Goal: Task Accomplishment & Management: Manage account settings

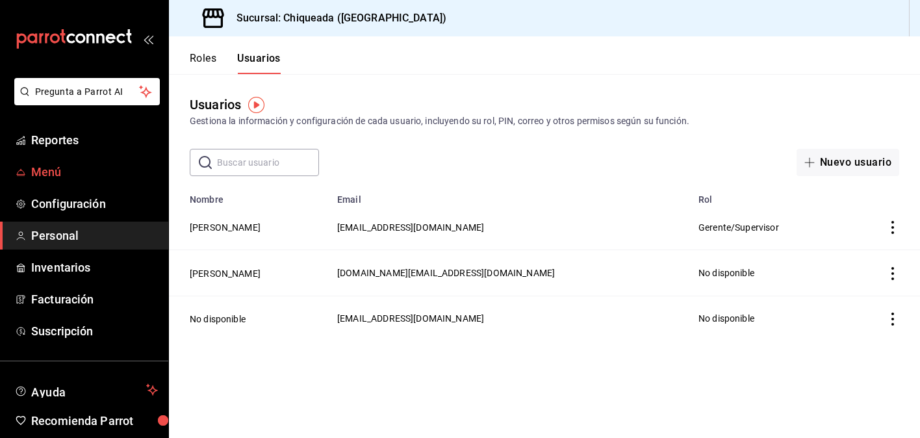
click at [51, 174] on span "Menú" at bounding box center [94, 172] width 127 height 18
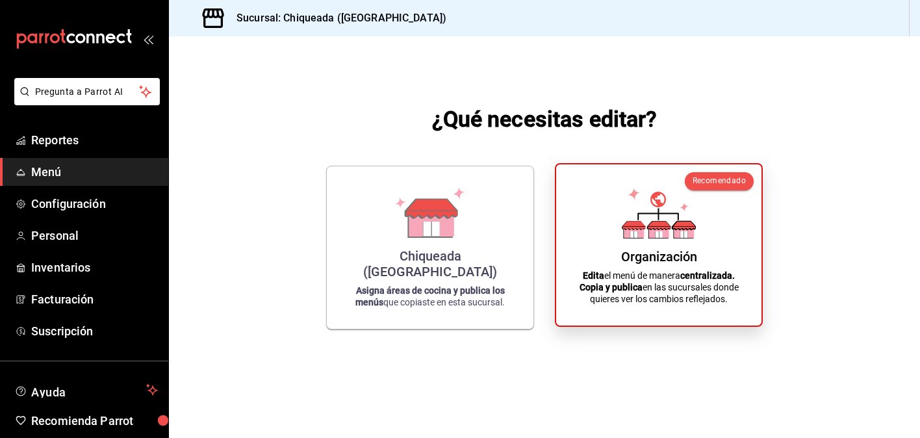
click at [682, 230] on icon at bounding box center [683, 225] width 23 height 9
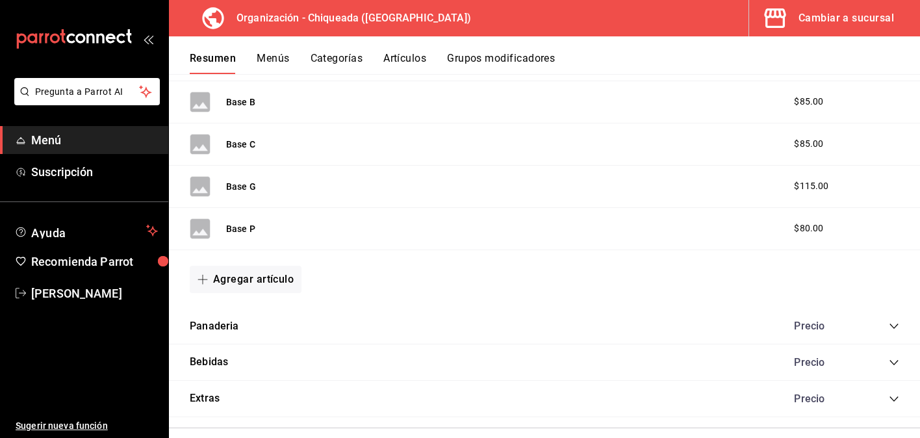
scroll to position [483, 0]
click at [217, 367] on button "Bebidas" at bounding box center [209, 364] width 38 height 15
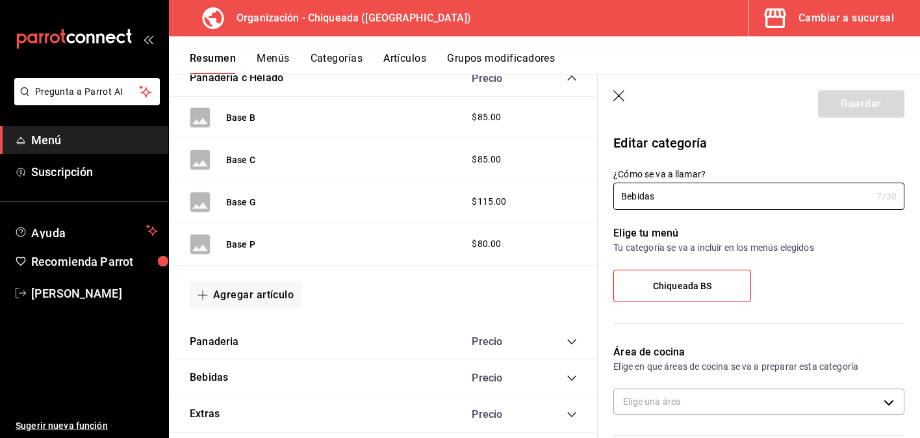
scroll to position [516, 0]
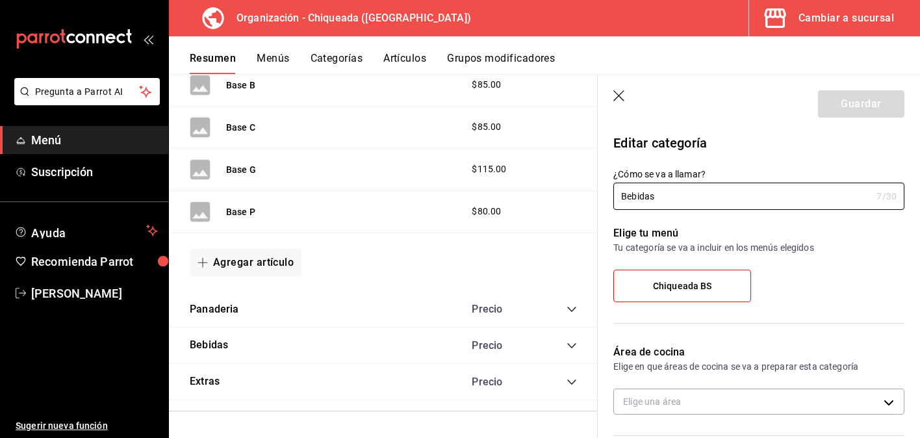
click at [617, 92] on icon "button" at bounding box center [619, 96] width 13 height 13
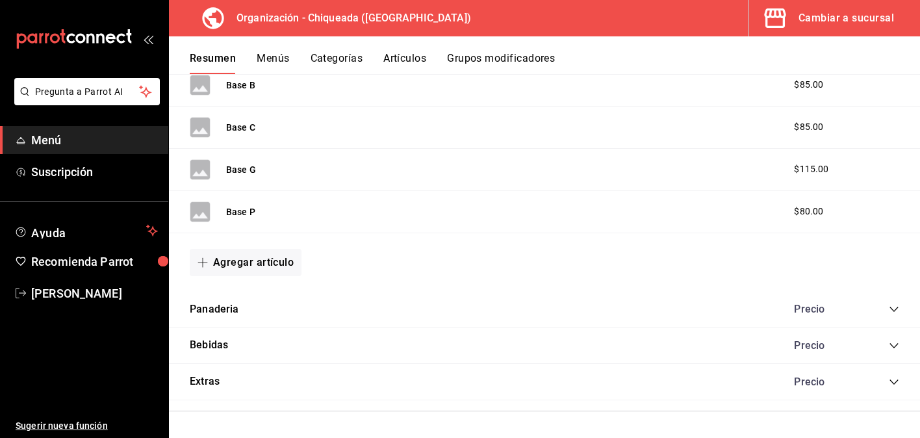
scroll to position [502, 0]
click at [405, 63] on button "Artículos" at bounding box center [404, 63] width 43 height 22
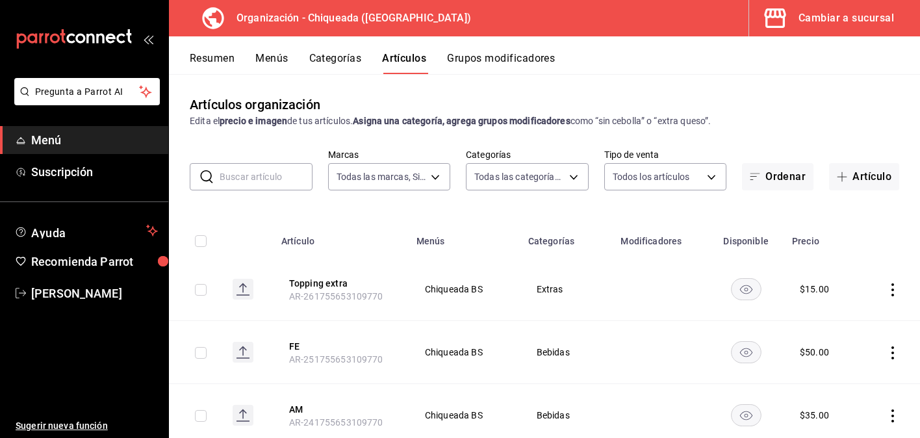
type input "73370423-3907-498f-a92e-02adfc43a2a7"
type input "1bc11e15-b689-40fb-99f9-cc6008f70d86,105dc590-bd85-4347-9e4e-7e3db8de7a1b,c77c1…"
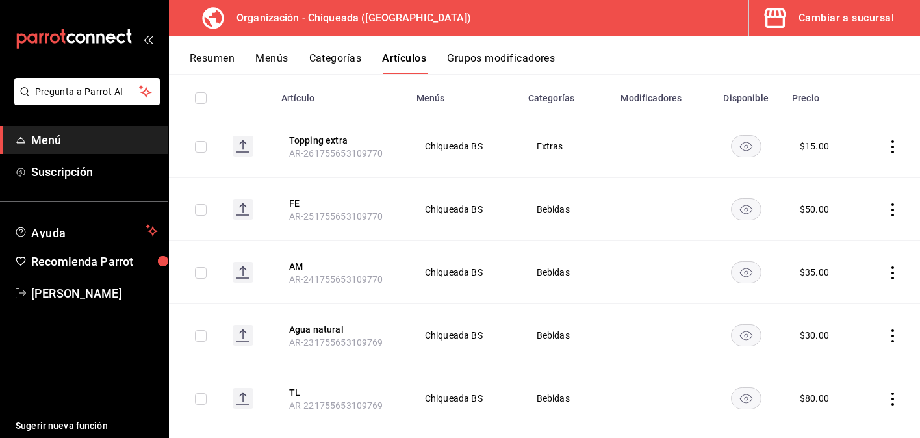
scroll to position [121, 0]
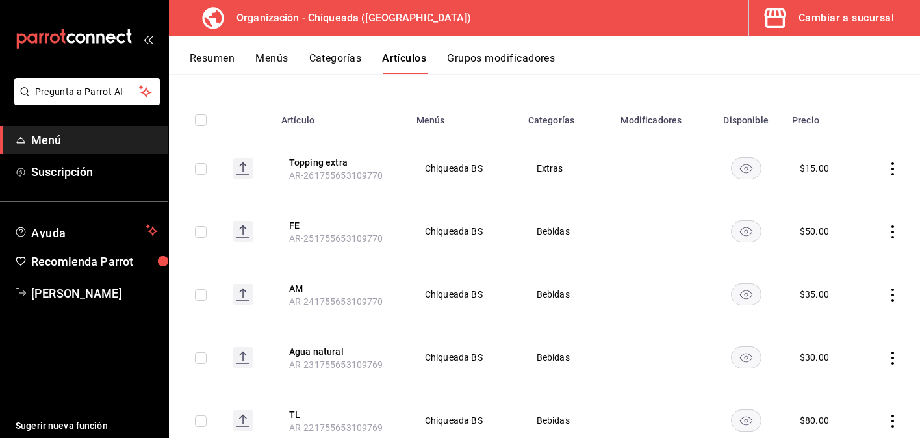
click at [895, 235] on icon "actions" at bounding box center [892, 231] width 13 height 13
click at [866, 255] on span "Editar" at bounding box center [854, 262] width 34 height 14
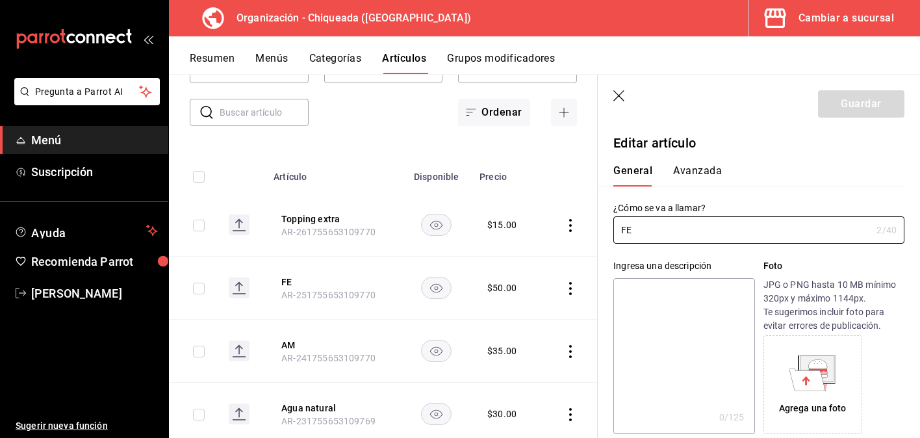
type input "$50.00"
type input "E48"
type input "90101500"
radio input "true"
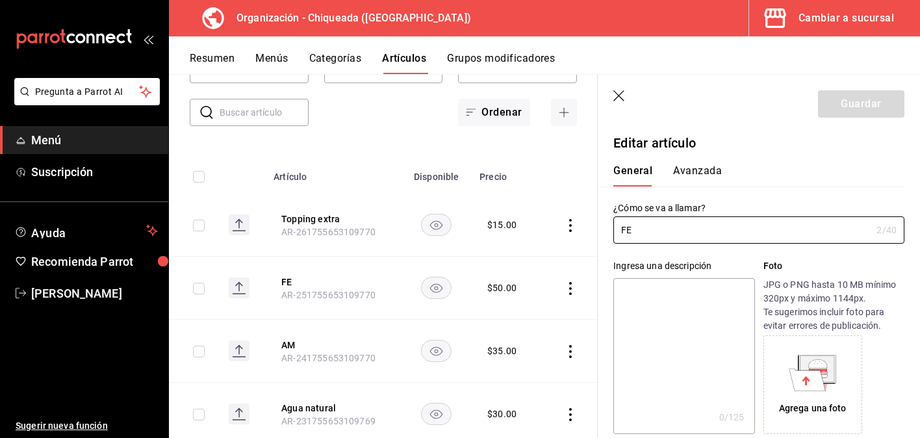
click at [704, 164] on div "General [PERSON_NAME]" at bounding box center [751, 170] width 307 height 34
click at [702, 177] on button "Avanzada" at bounding box center [697, 175] width 49 height 22
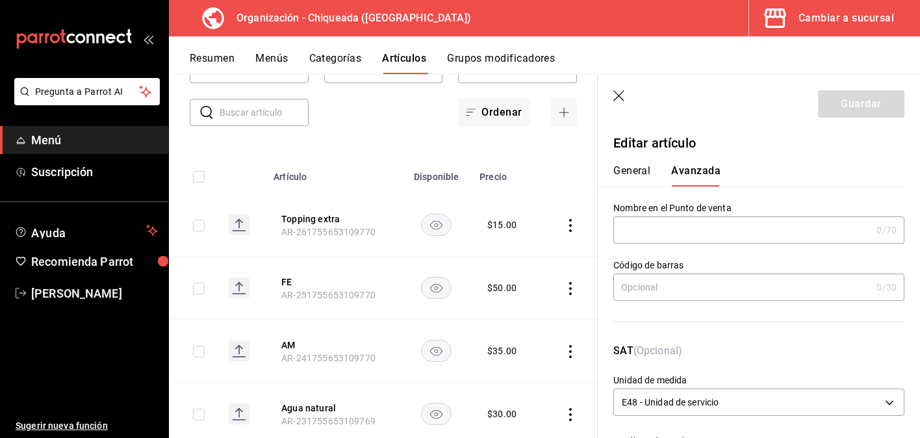
click at [703, 230] on input "text" at bounding box center [742, 230] width 258 height 26
type input "f"
type input "F"
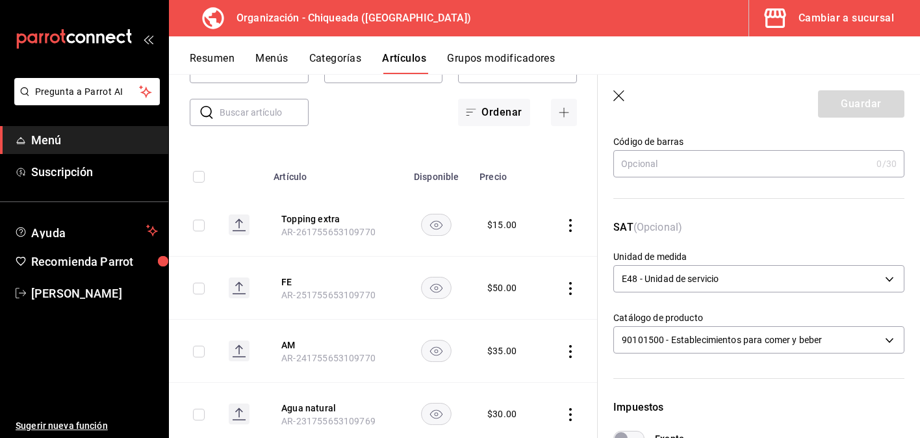
scroll to position [135, 0]
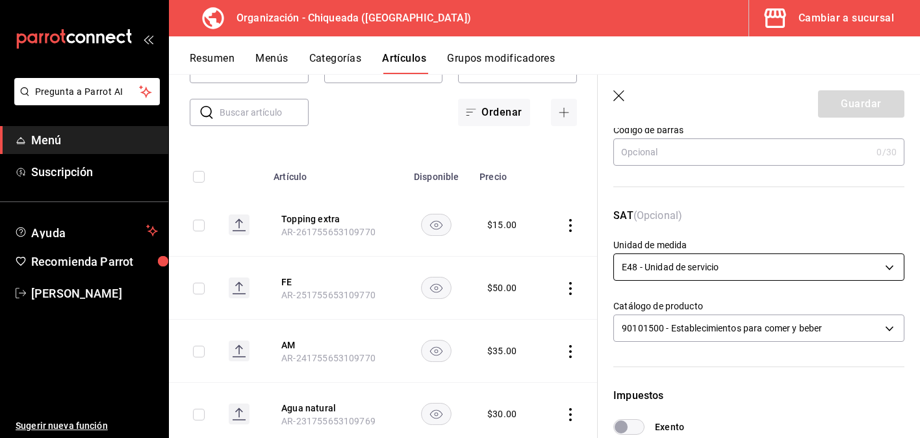
click at [751, 277] on body "Pregunta a Parrot AI Menú Suscripción Ayuda Recomienda Parrot [PERSON_NAME] Sug…" at bounding box center [460, 219] width 920 height 438
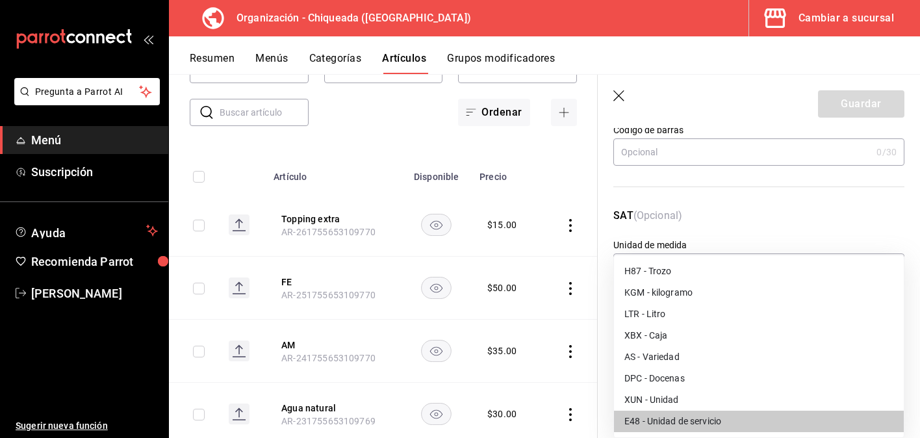
click at [741, 207] on div at bounding box center [460, 219] width 920 height 438
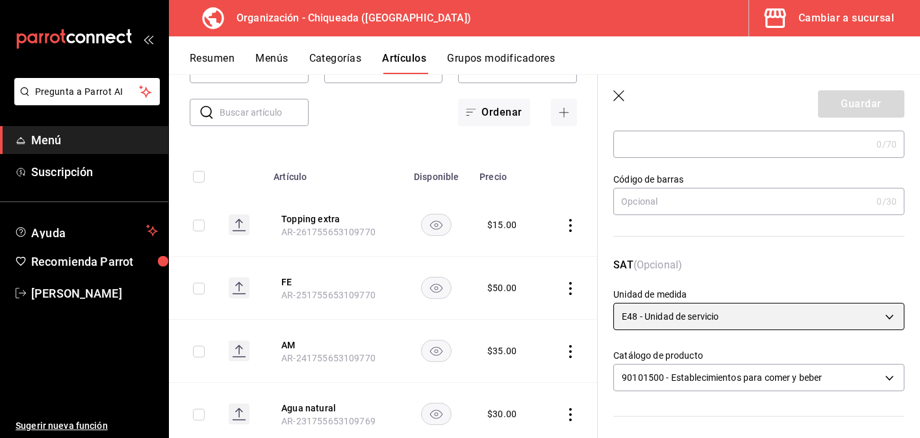
scroll to position [0, 0]
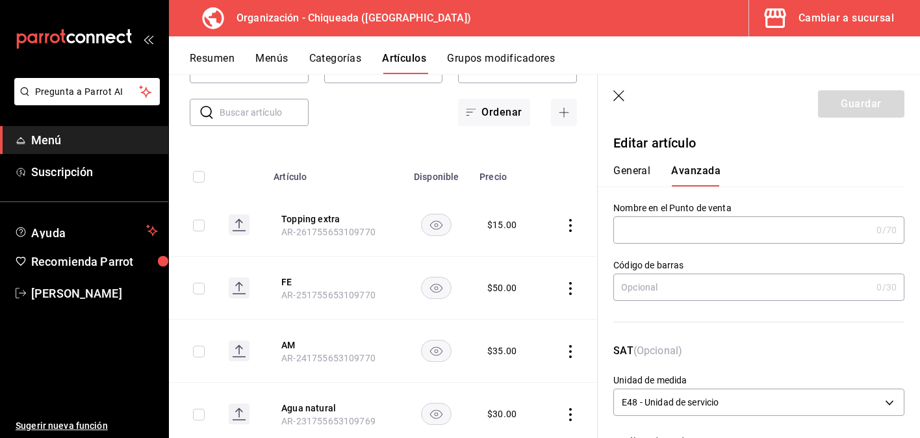
click at [706, 238] on input "text" at bounding box center [742, 230] width 258 height 26
type input "FE"
click at [644, 322] on hr at bounding box center [758, 322] width 291 height 1
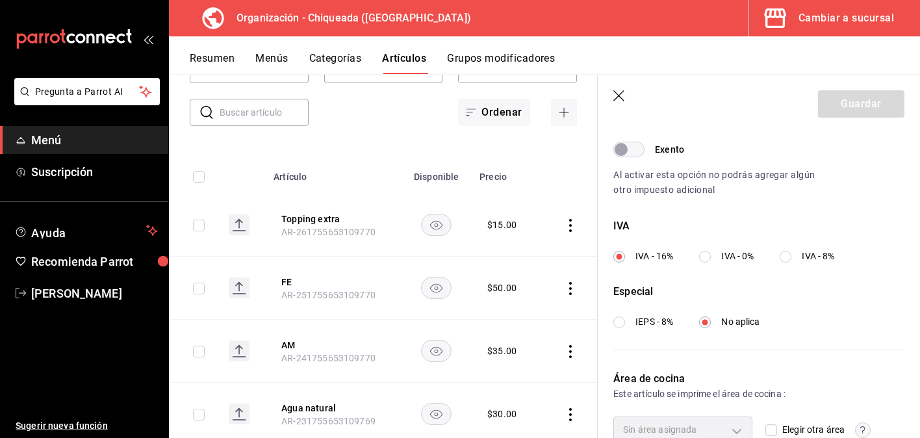
scroll to position [480, 0]
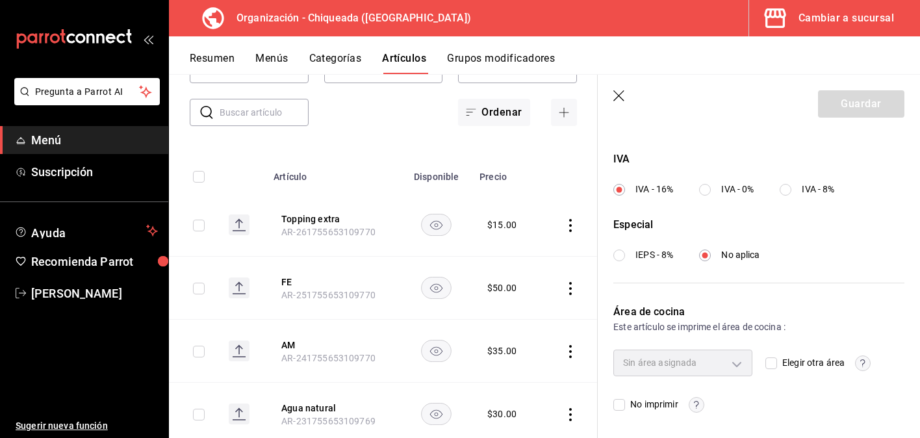
click at [710, 192] on input "IVA - 0%" at bounding box center [705, 190] width 12 height 12
radio input "true"
click at [626, 187] on label "IVA - 16%" at bounding box center [643, 190] width 60 height 14
click at [625, 187] on input "IVA - 16%" at bounding box center [619, 190] width 12 height 12
radio input "true"
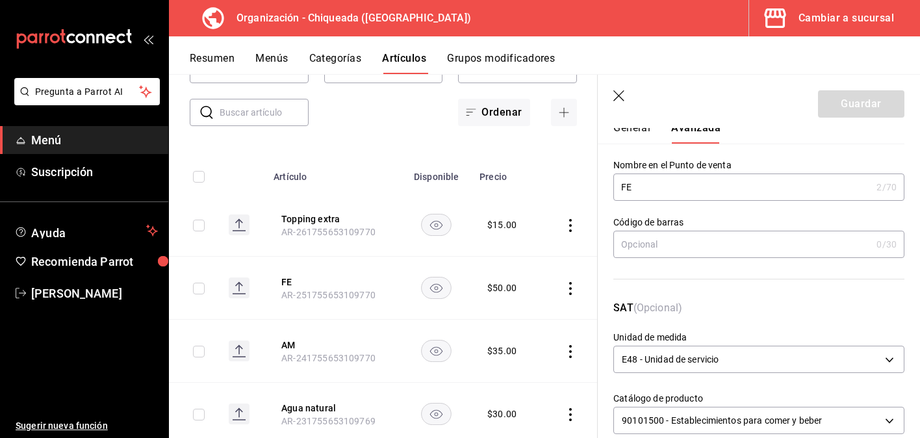
scroll to position [0, 0]
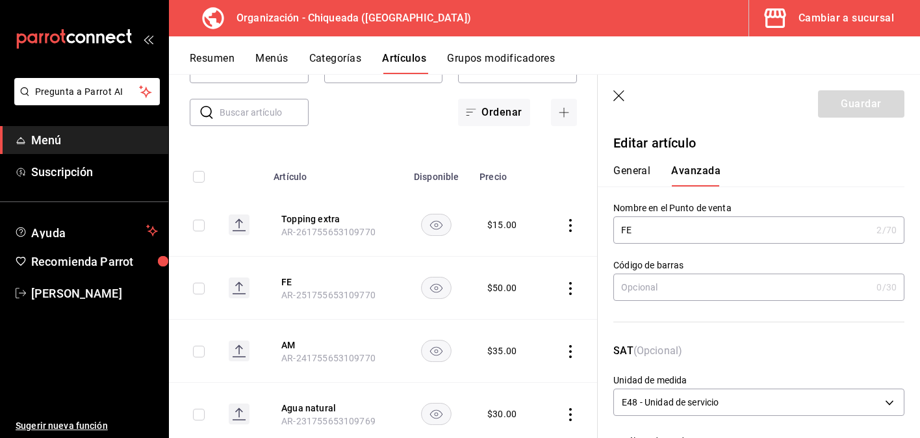
click at [626, 92] on header "Guardar" at bounding box center [759, 101] width 322 height 53
click at [619, 97] on icon "button" at bounding box center [619, 96] width 13 height 13
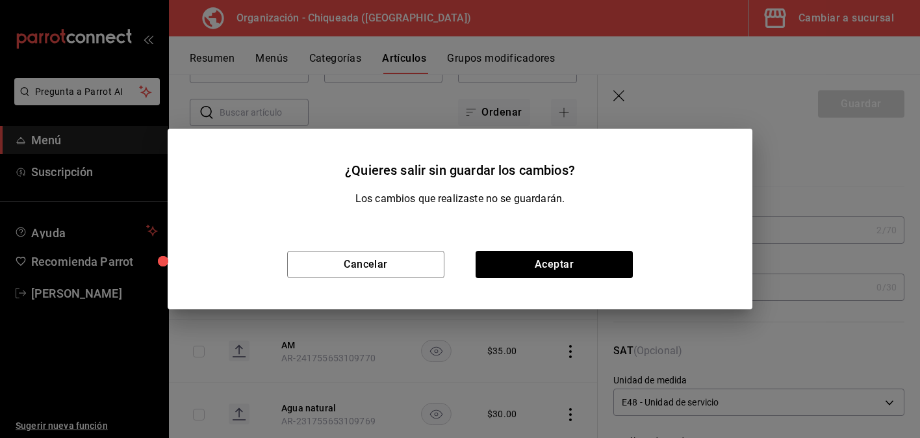
click at [554, 280] on div "Cancelar Aceptar" at bounding box center [460, 265] width 585 height 90
click at [558, 266] on button "Aceptar" at bounding box center [554, 264] width 157 height 27
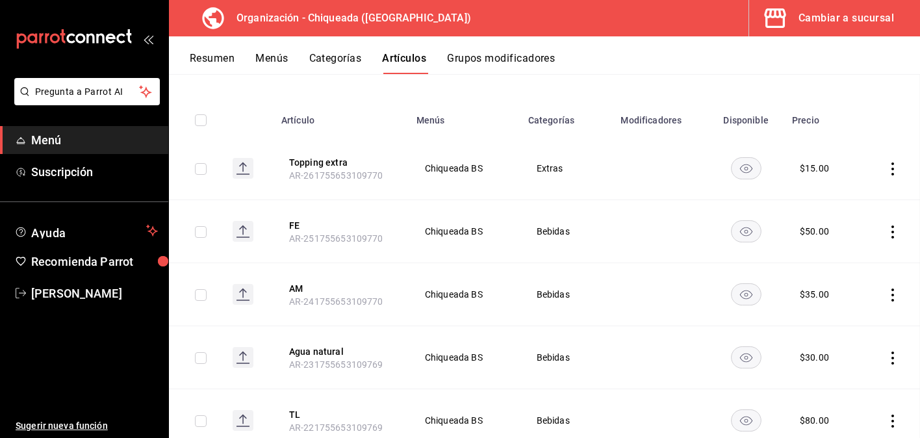
scroll to position [78, 0]
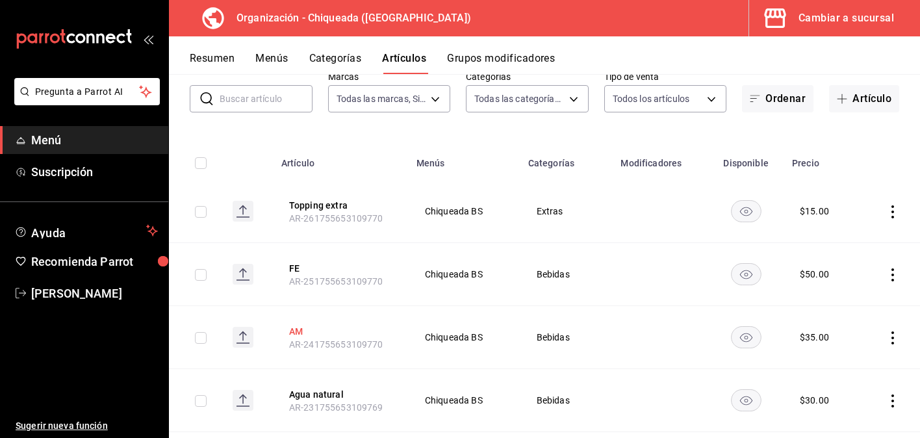
click at [294, 329] on button "AM" at bounding box center [341, 331] width 104 height 13
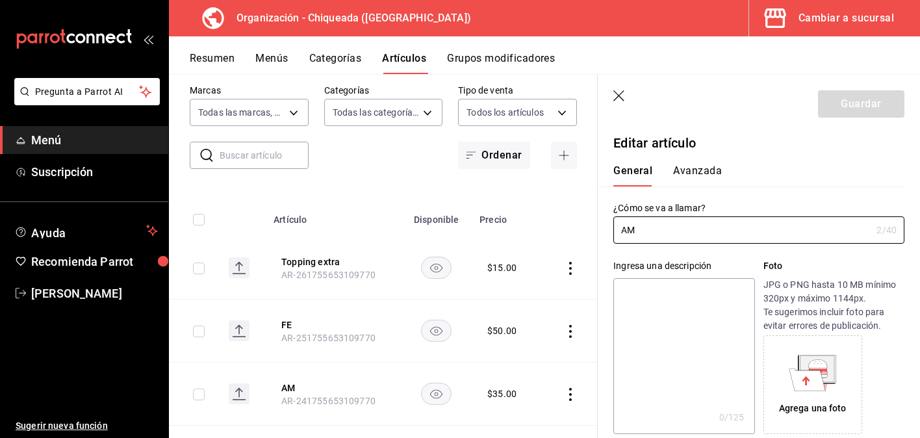
type input "$35.00"
type input "E48"
type input "90101500"
radio input "true"
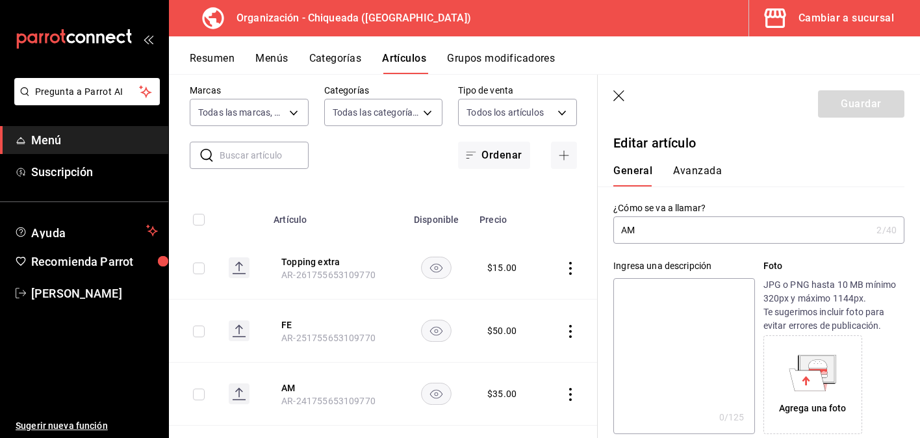
click at [697, 180] on button "Avanzada" at bounding box center [697, 175] width 49 height 22
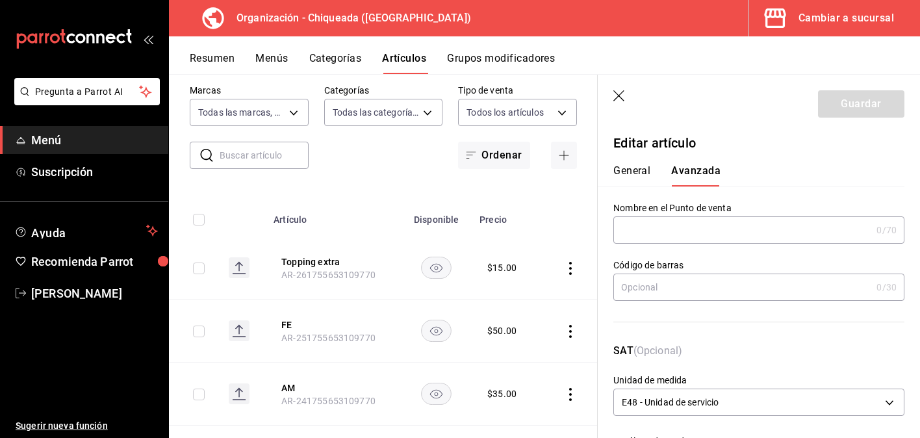
click at [786, 339] on div "SAT (Opcional) Unidad de medida E48 - Unidad de servicio E48" at bounding box center [751, 374] width 307 height 92
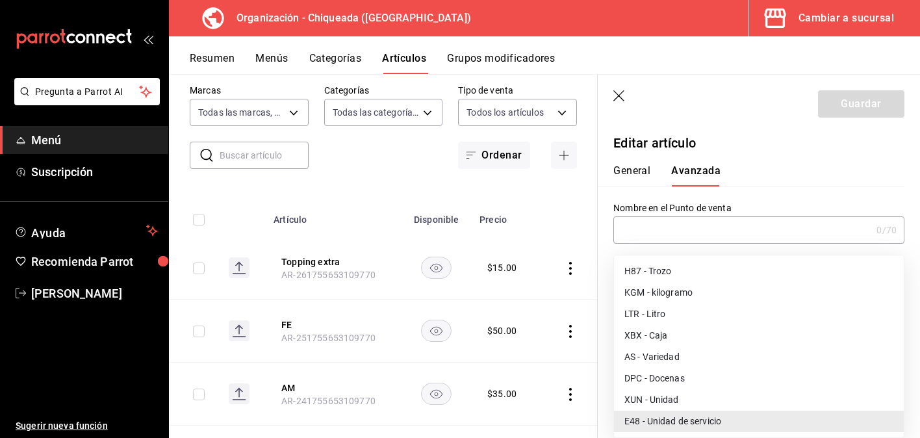
click at [784, 393] on body "Pregunta a Parrot AI Menú Suscripción Ayuda Recomienda Parrot [PERSON_NAME] Sug…" at bounding box center [460, 219] width 920 height 438
click at [752, 187] on div at bounding box center [460, 219] width 920 height 438
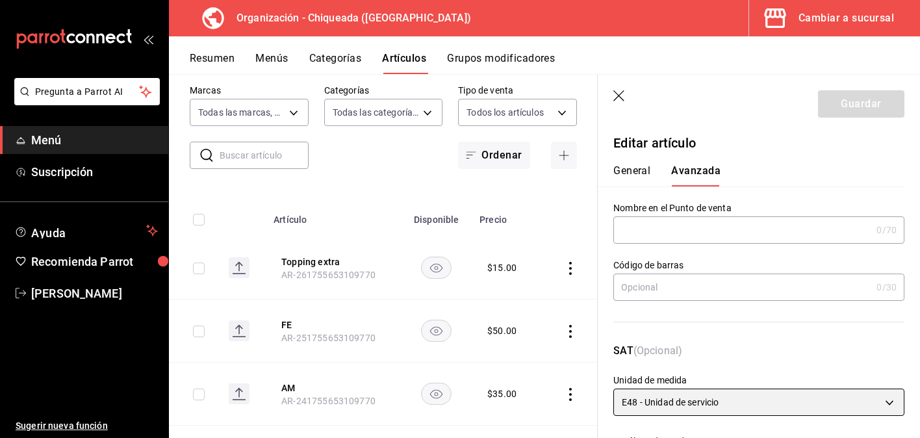
scroll to position [422, 0]
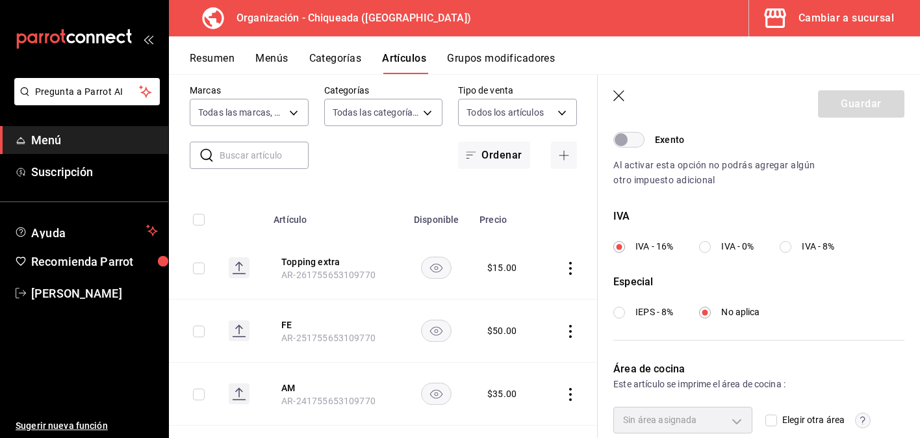
click at [619, 94] on icon "button" at bounding box center [619, 96] width 13 height 13
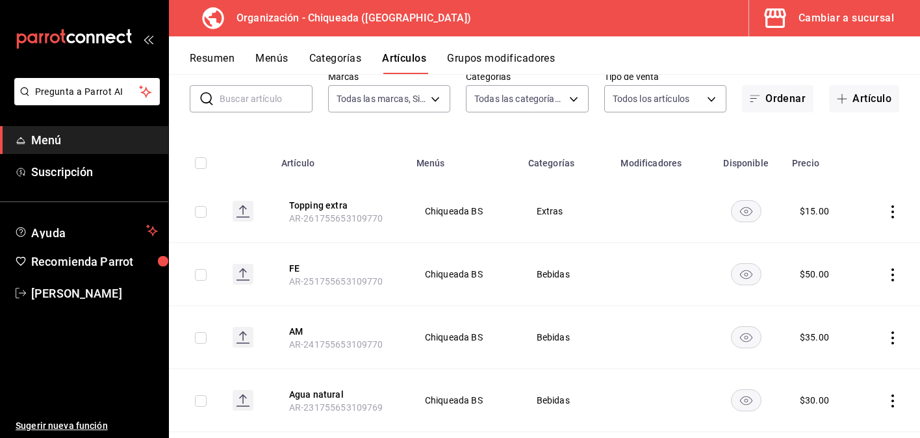
scroll to position [84, 0]
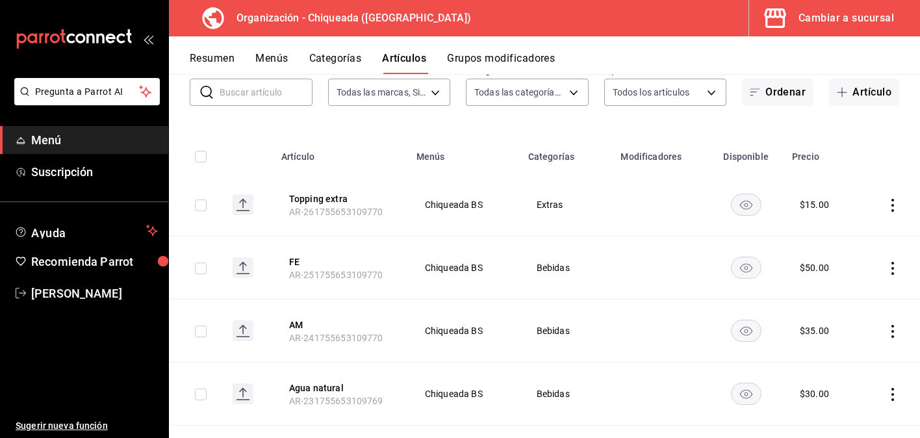
drag, startPoint x: 302, startPoint y: 263, endPoint x: 762, endPoint y: 247, distance: 460.4
click at [302, 263] on button "FE" at bounding box center [341, 261] width 104 height 13
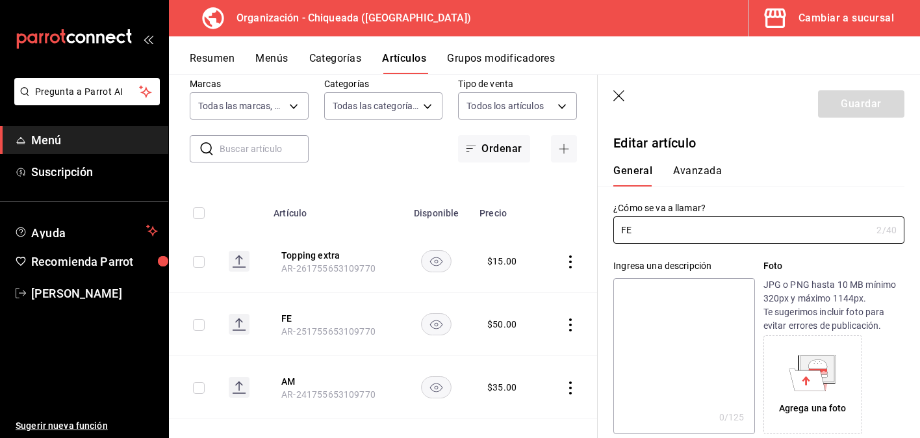
type input "$50.00"
type input "E48"
type input "90101500"
radio input "true"
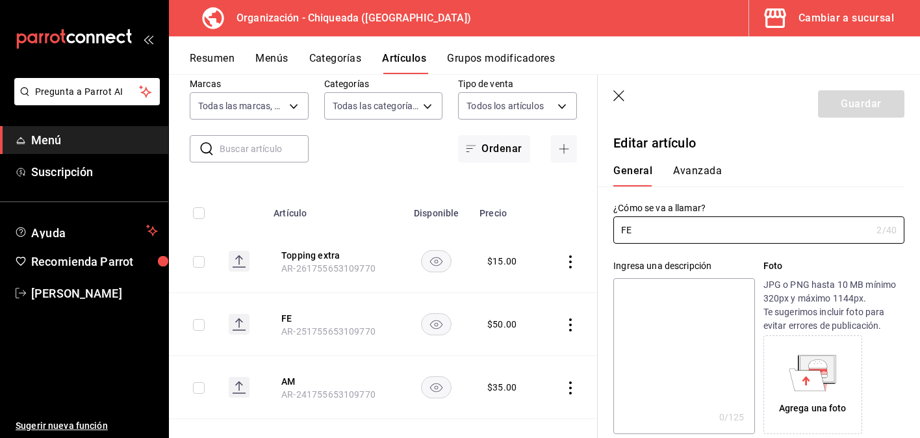
click at [702, 174] on button "Avanzada" at bounding box center [697, 175] width 49 height 22
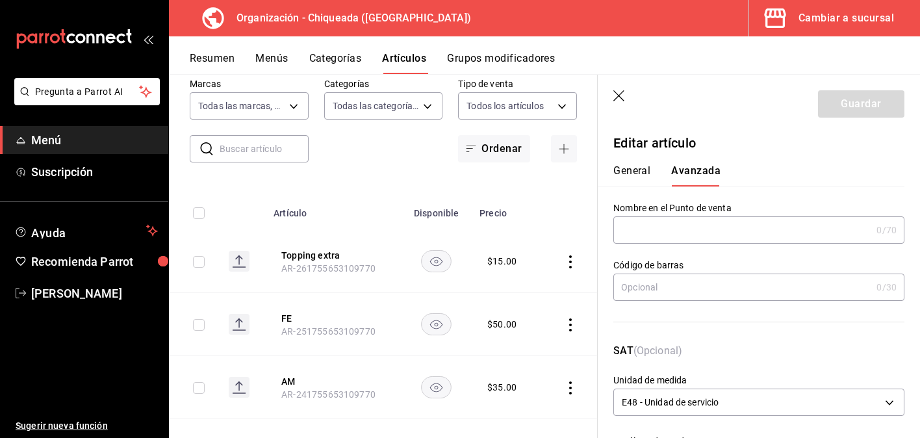
scroll to position [175, 0]
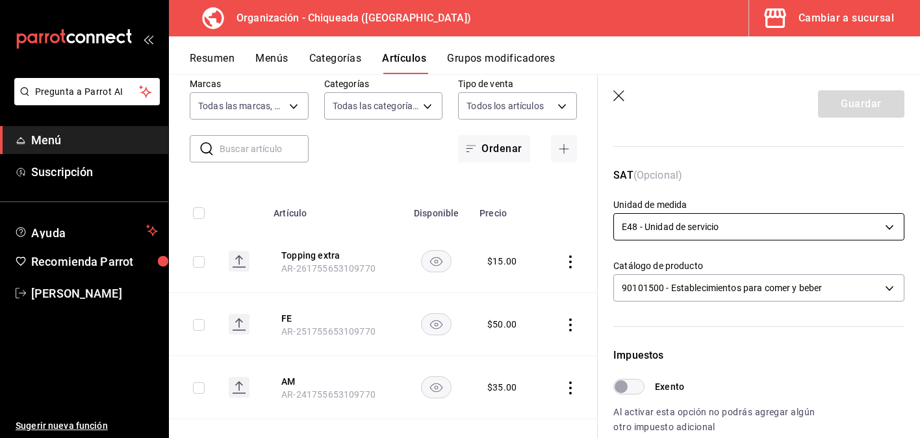
click at [713, 232] on body "Pregunta a Parrot AI Menú Suscripción Ayuda Recomienda Parrot [PERSON_NAME] Sug…" at bounding box center [460, 219] width 920 height 438
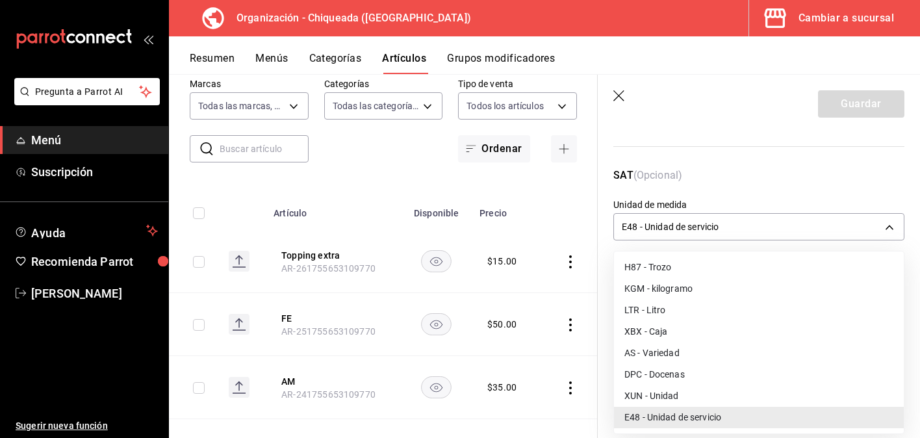
click at [673, 391] on li "XUN - Unidad" at bounding box center [759, 395] width 290 height 21
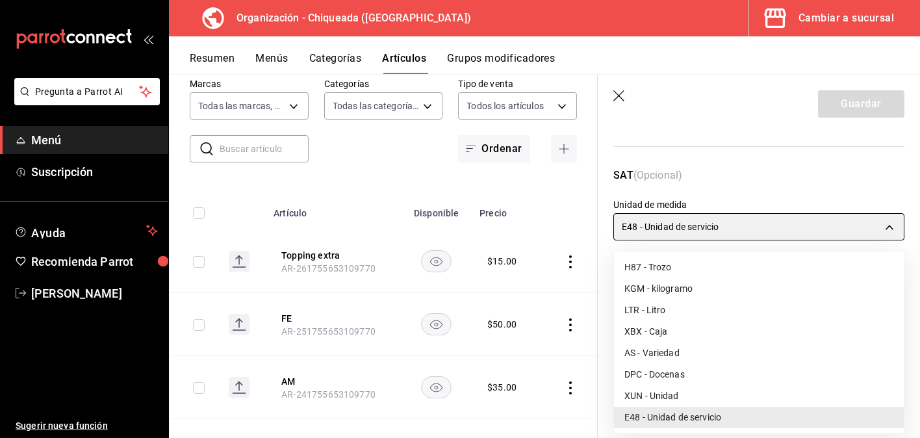
type input "XUN"
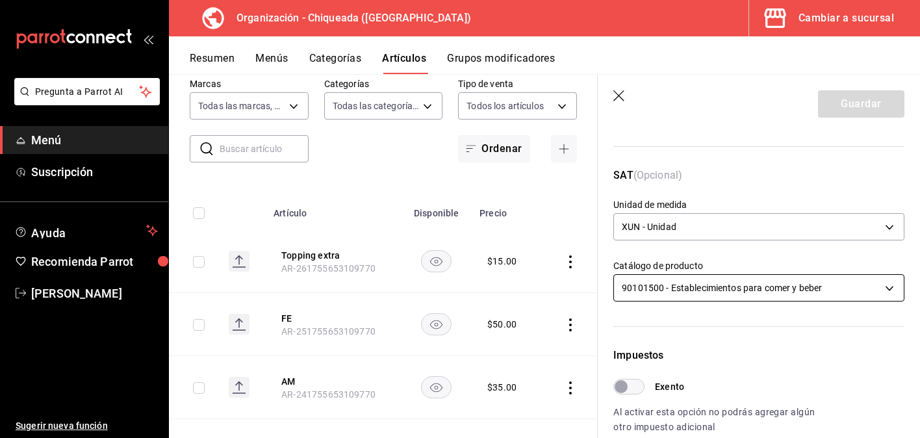
click at [694, 292] on body "Pregunta a Parrot AI Menú Suscripción Ayuda Recomienda Parrot [PERSON_NAME] Sug…" at bounding box center [460, 219] width 920 height 438
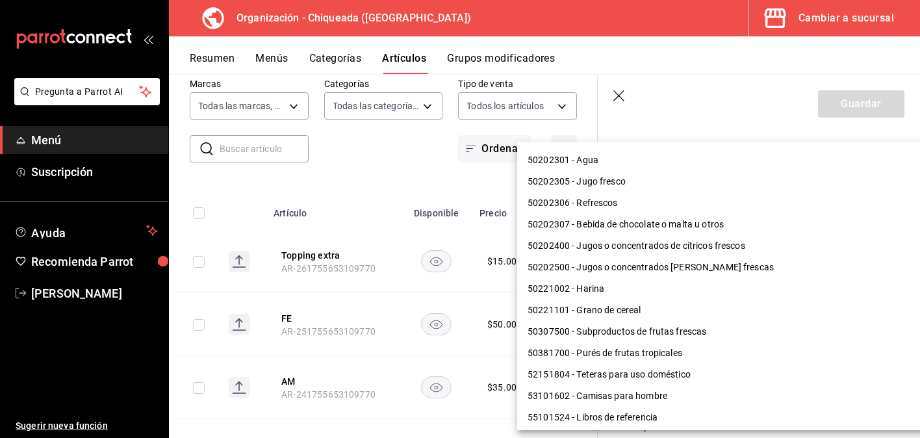
scroll to position [820, 0]
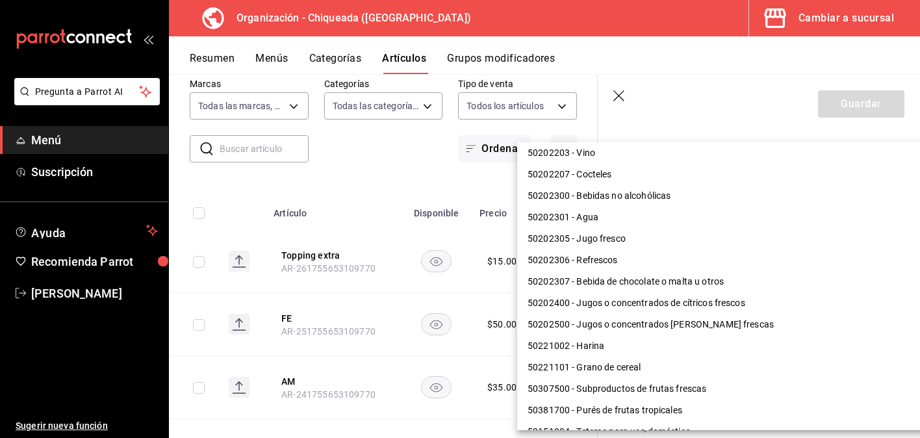
click at [686, 261] on li "50202306 - Refrescos" at bounding box center [732, 260] width 430 height 21
type input "50202306"
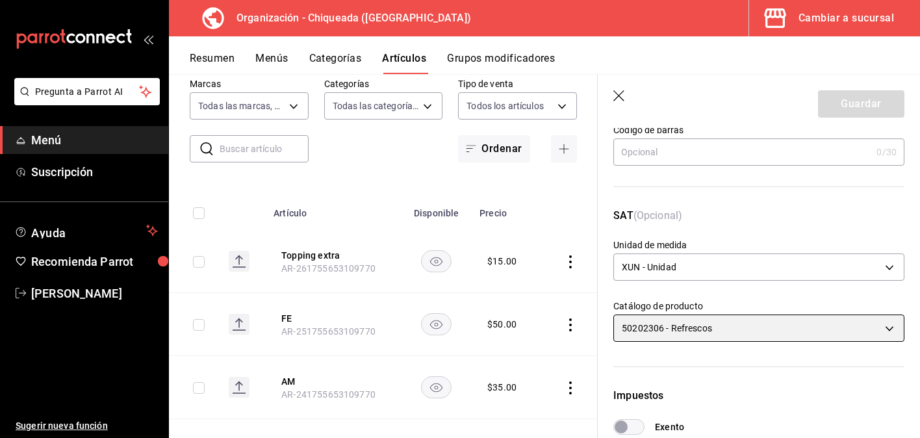
scroll to position [0, 0]
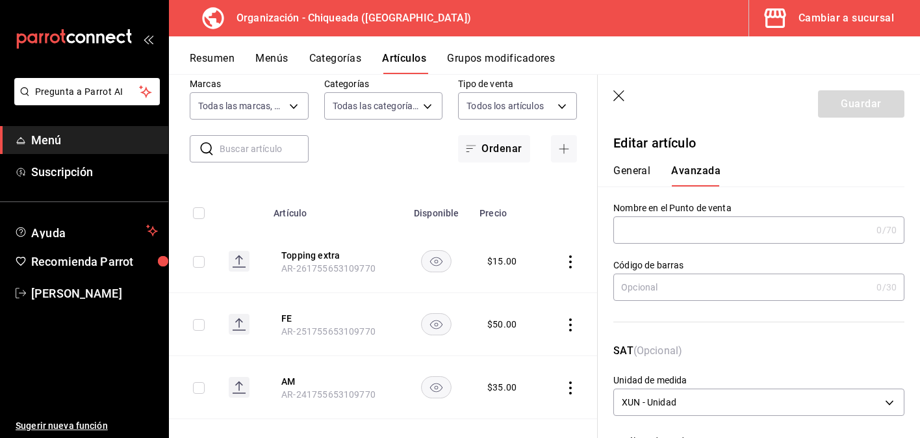
click at [695, 322] on hr at bounding box center [758, 322] width 291 height 1
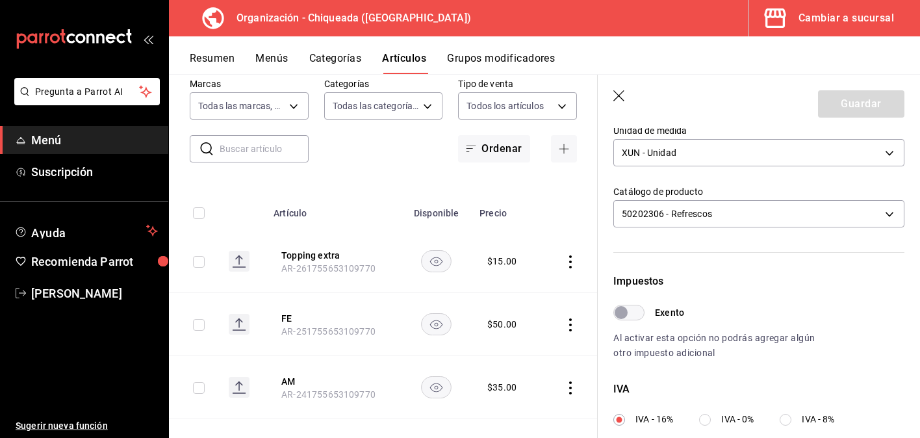
scroll to position [480, 0]
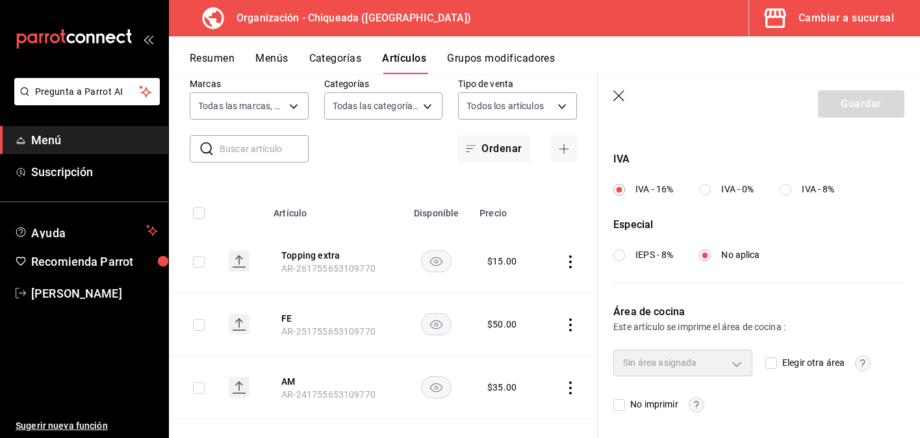
click at [620, 96] on icon "button" at bounding box center [619, 96] width 13 height 13
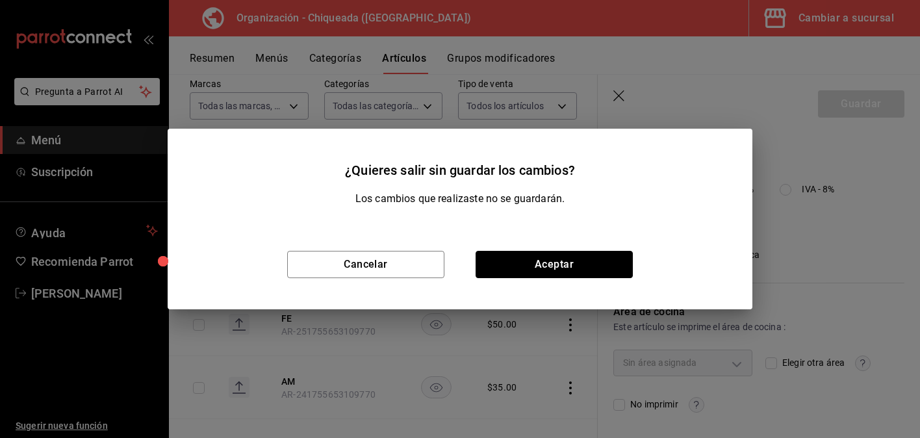
click at [551, 267] on button "Aceptar" at bounding box center [554, 264] width 157 height 27
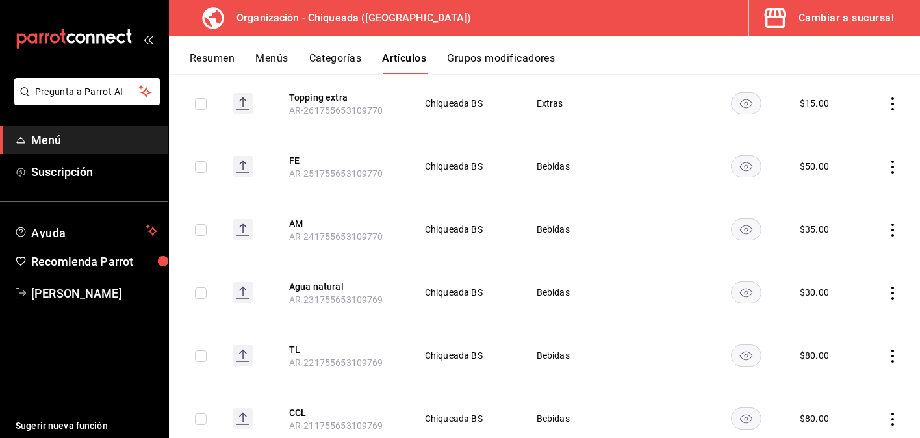
scroll to position [187, 0]
click at [295, 222] on button "AM" at bounding box center [341, 222] width 104 height 13
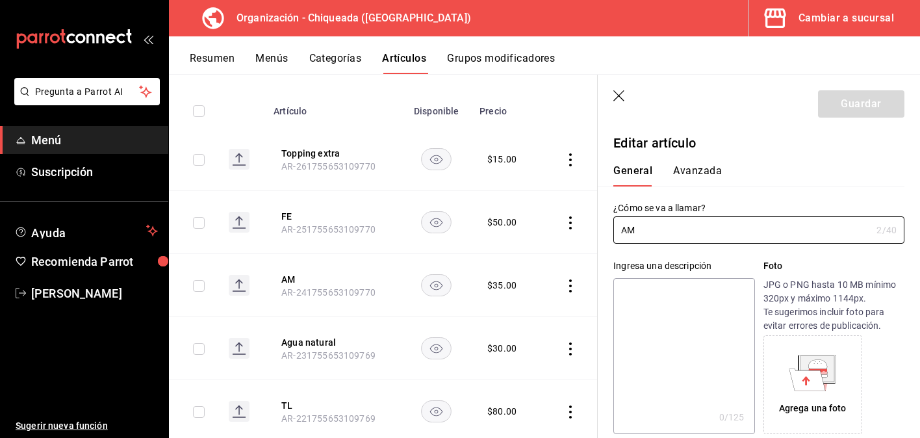
type input "$35.00"
click at [695, 172] on button "Avanzada" at bounding box center [697, 175] width 49 height 22
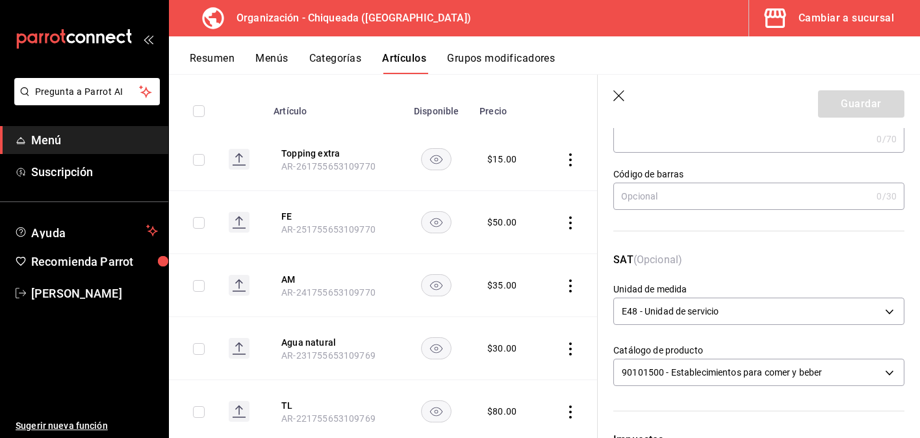
scroll to position [240, 0]
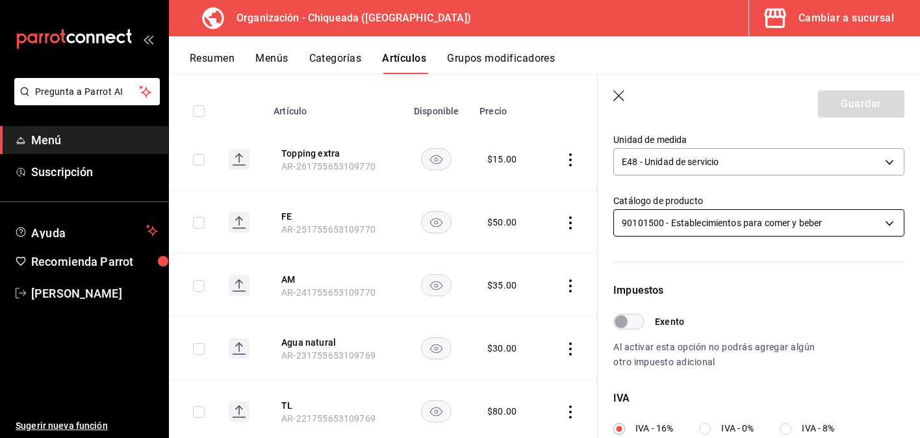
click at [691, 216] on body "Pregunta a Parrot AI Menú Suscripción Ayuda Recomienda Parrot [PERSON_NAME] Sug…" at bounding box center [460, 219] width 920 height 438
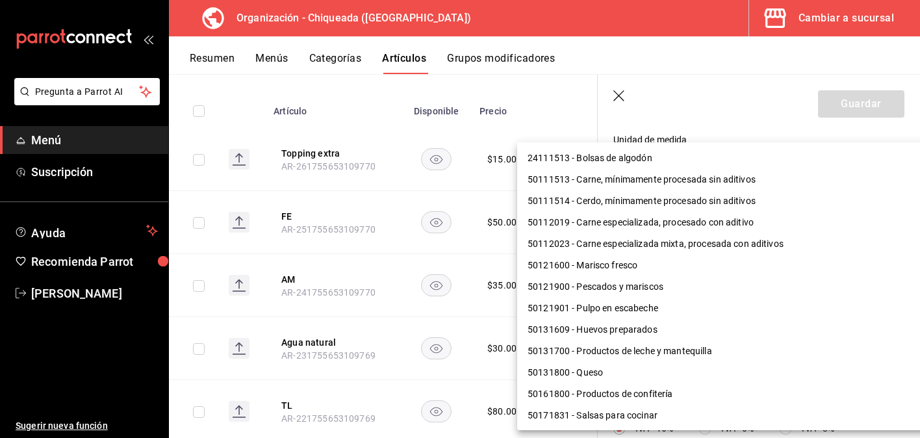
scroll to position [1074, 0]
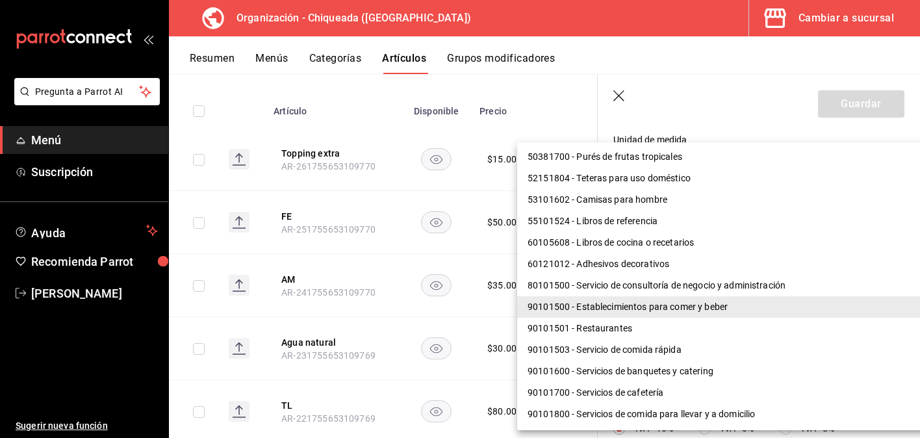
click at [712, 113] on div at bounding box center [460, 219] width 920 height 438
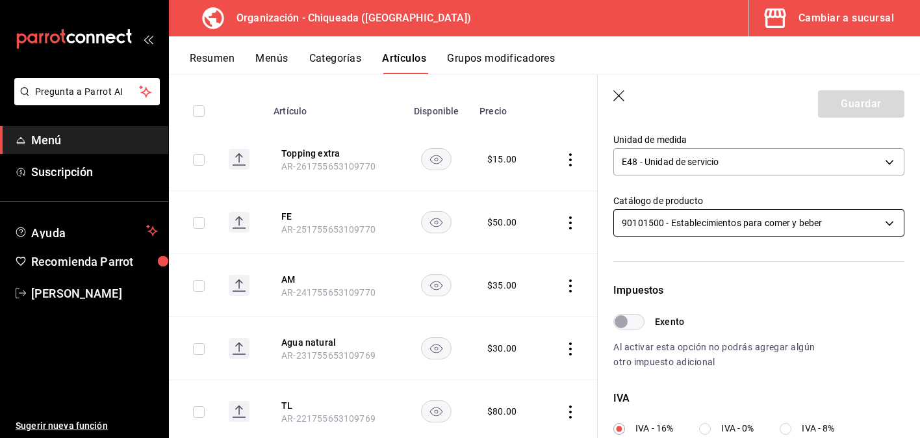
click at [714, 224] on body "Pregunta a Parrot AI Menú Suscripción Ayuda Recomienda Parrot [PERSON_NAME] Sug…" at bounding box center [460, 219] width 920 height 438
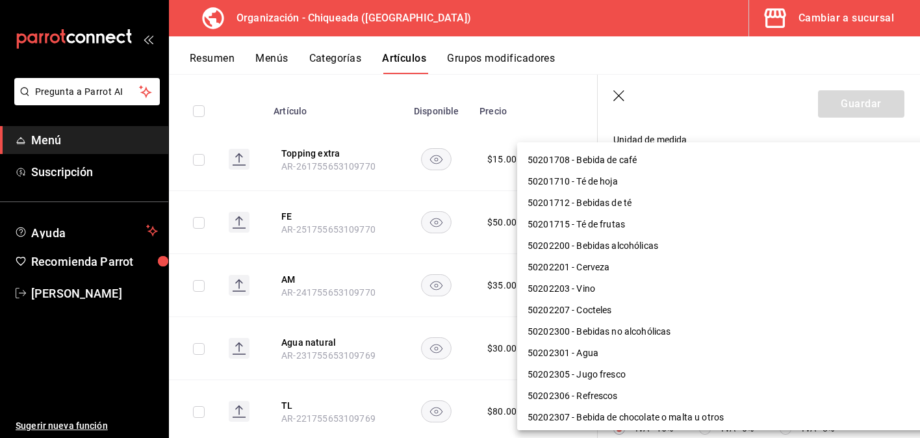
scroll to position [685, 0]
click at [619, 94] on div at bounding box center [460, 219] width 920 height 438
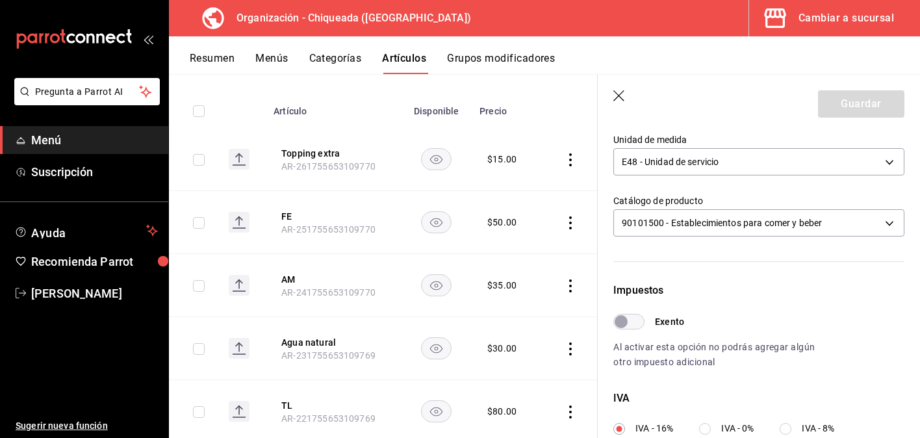
click at [630, 99] on header "Guardar" at bounding box center [759, 101] width 322 height 53
click at [609, 95] on header "Guardar" at bounding box center [759, 101] width 322 height 53
click at [614, 95] on icon "button" at bounding box center [619, 96] width 13 height 13
